Goal: Task Accomplishment & Management: Manage account settings

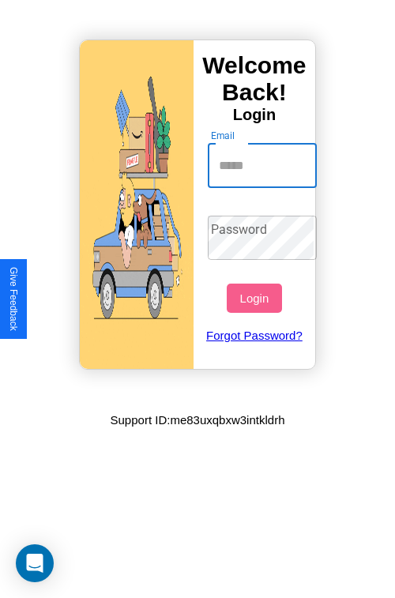
click at [264, 165] on input "Email" at bounding box center [263, 166] width 110 height 44
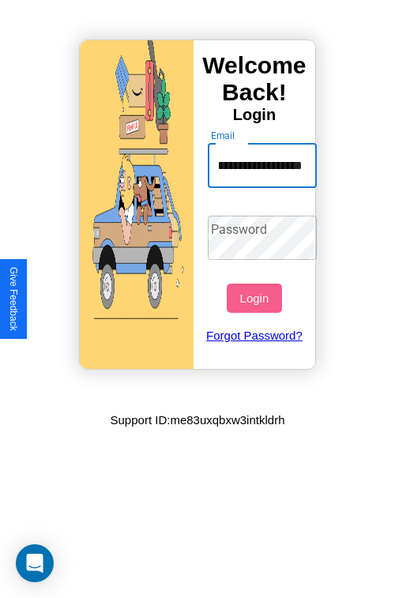
scroll to position [0, 107]
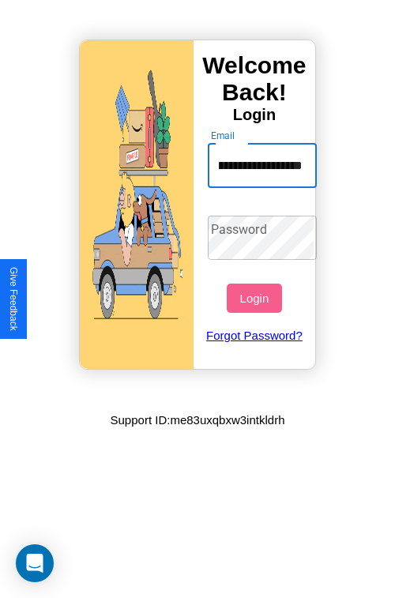
type input "**********"
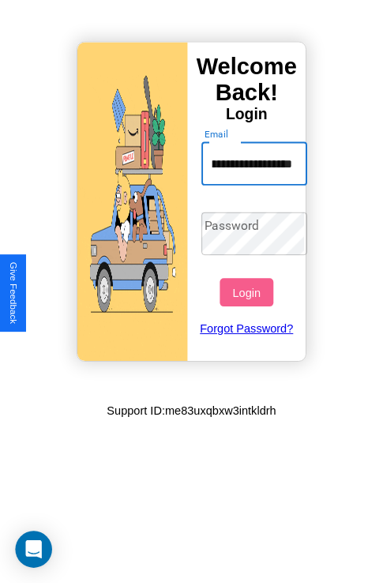
scroll to position [0, 0]
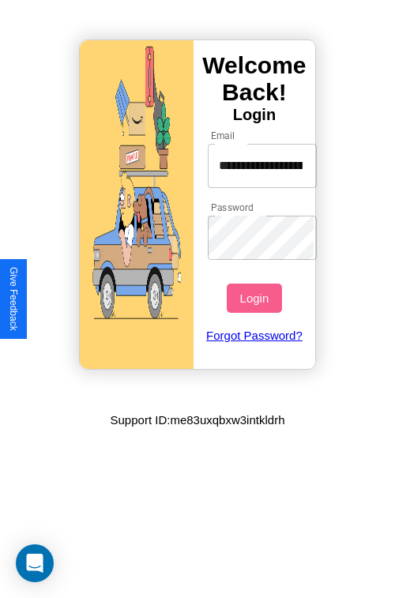
click at [256, 298] on button "Login" at bounding box center [254, 298] width 55 height 29
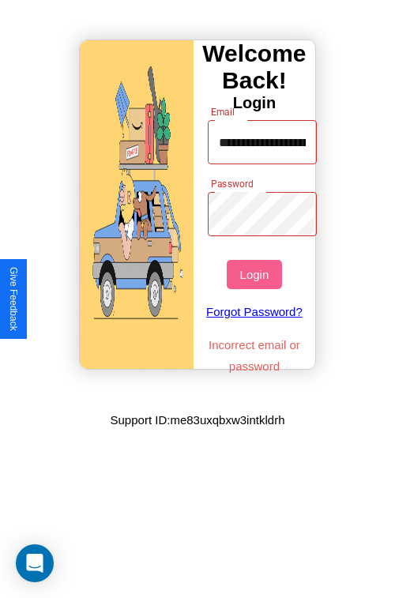
click at [256, 274] on button "Login" at bounding box center [254, 274] width 55 height 29
